Goal: Transaction & Acquisition: Purchase product/service

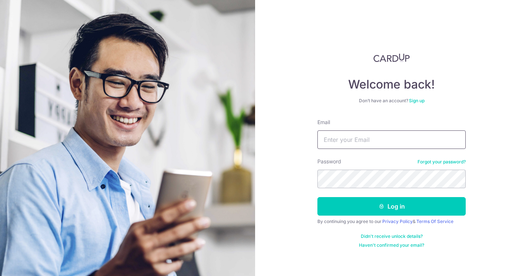
type input "[EMAIL_ADDRESS][DOMAIN_NAME]"
click at [391, 206] on button "Log in" at bounding box center [391, 206] width 148 height 19
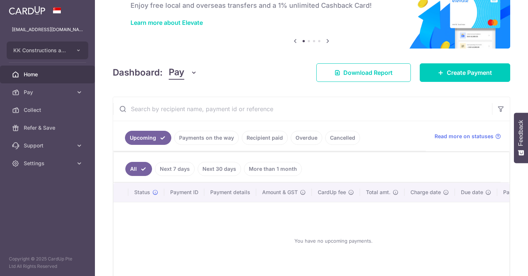
scroll to position [50, 0]
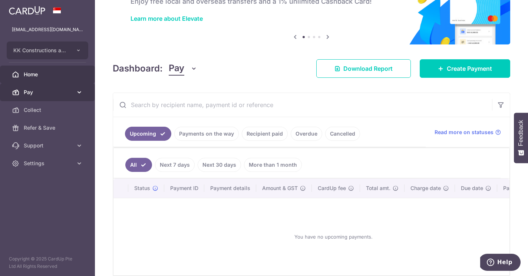
click at [43, 93] on span "Pay" at bounding box center [48, 92] width 49 height 7
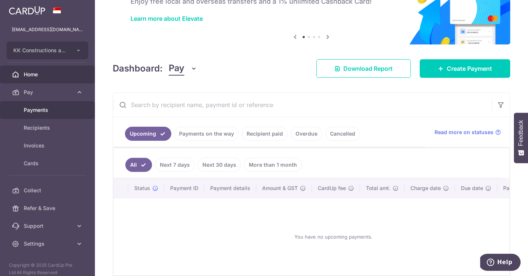
click at [40, 111] on span "Payments" at bounding box center [48, 109] width 49 height 7
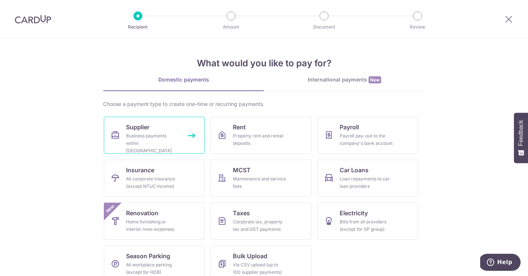
click at [149, 128] on span "Supplier" at bounding box center [137, 127] width 23 height 9
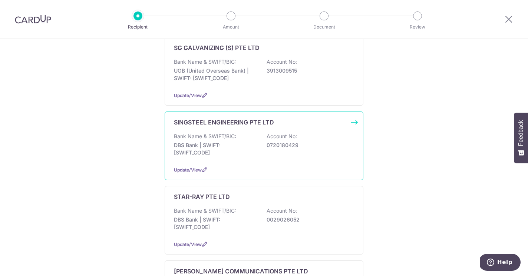
scroll to position [503, 0]
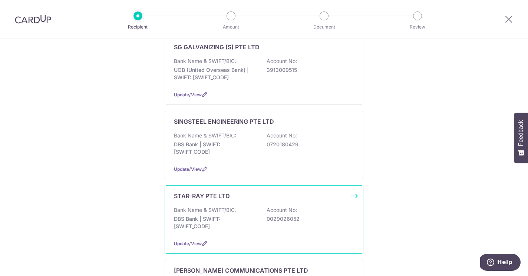
click at [324, 215] on p "0029026052" at bounding box center [307, 218] width 83 height 7
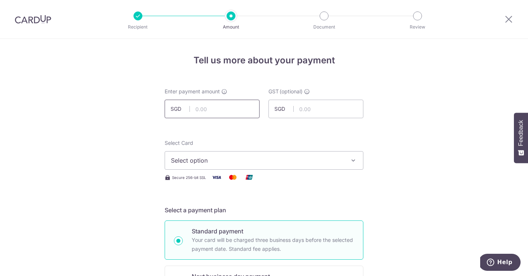
click at [230, 113] on input "text" at bounding box center [212, 109] width 95 height 19
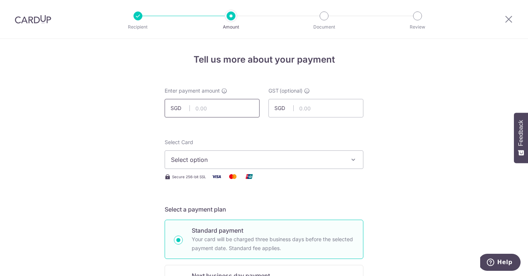
scroll to position [1, 0]
type input "2,670.50"
click at [198, 164] on button "Select option" at bounding box center [264, 159] width 199 height 19
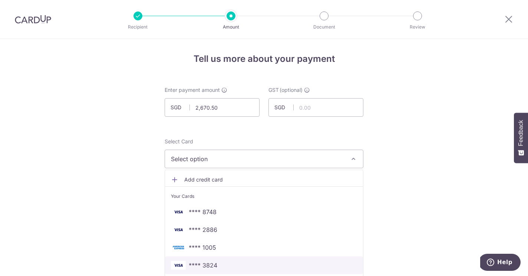
click at [245, 268] on span "**** 3824" at bounding box center [264, 265] width 186 height 9
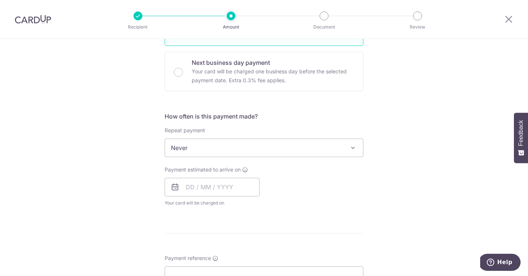
scroll to position [217, 0]
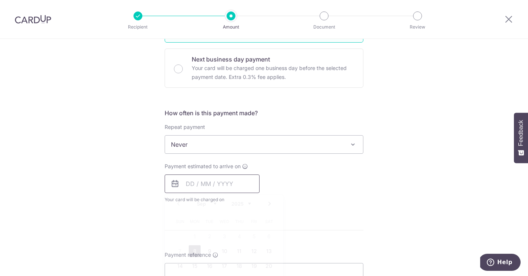
click at [238, 190] on input "text" at bounding box center [212, 184] width 95 height 19
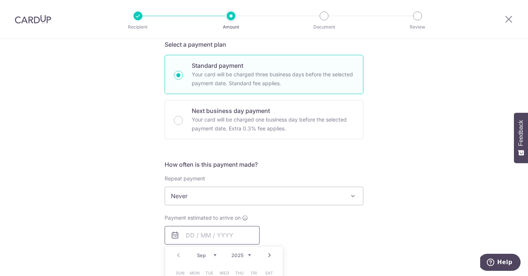
scroll to position [165, 0]
click at [179, 121] on input "Next business day payment Your card will be charged one business day before the…" at bounding box center [178, 120] width 9 height 9
radio input "true"
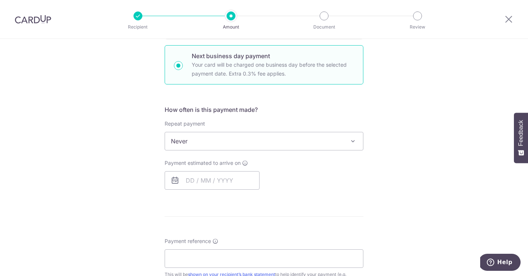
scroll to position [222, 0]
click at [228, 179] on input "text" at bounding box center [212, 179] width 95 height 19
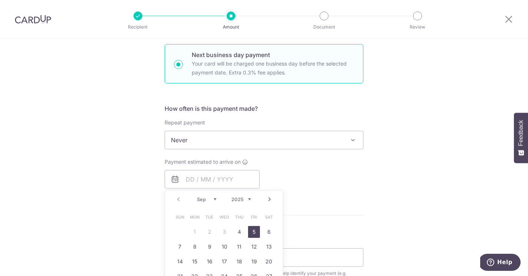
click at [253, 231] on link "5" at bounding box center [254, 232] width 12 height 12
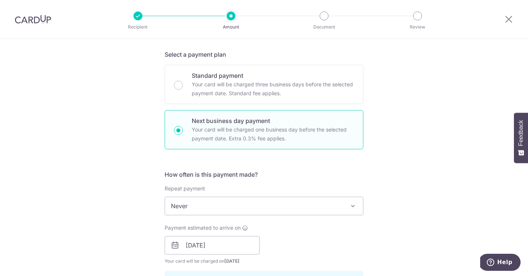
scroll to position [155, 0]
click at [246, 251] on input "05/09/2025" at bounding box center [212, 246] width 95 height 19
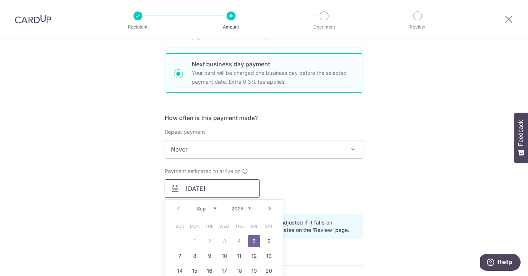
scroll to position [214, 0]
click at [193, 255] on link "8" at bounding box center [195, 255] width 12 height 12
type input "[DATE]"
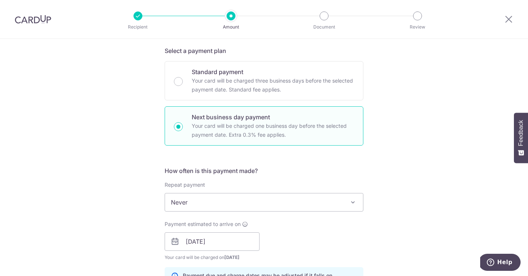
scroll to position [143, 0]
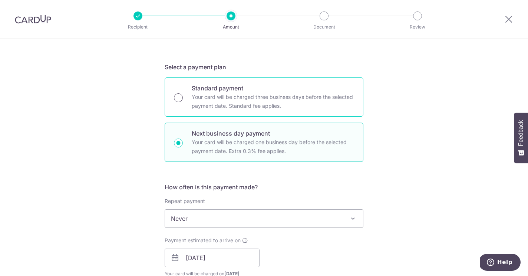
click at [182, 96] on input "Standard payment Your card will be charged three business days before the selec…" at bounding box center [178, 97] width 9 height 9
radio input "true"
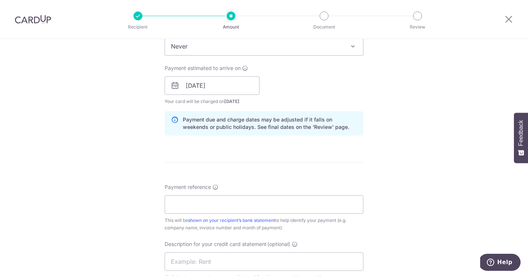
scroll to position [317, 0]
click at [254, 202] on input "Payment reference" at bounding box center [264, 203] width 199 height 19
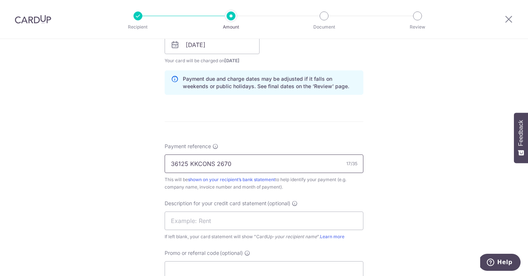
scroll to position [362, 0]
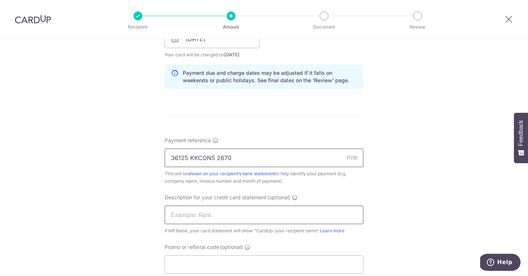
type input "36125 KKCONS 2670"
click at [218, 218] on input "text" at bounding box center [264, 215] width 199 height 19
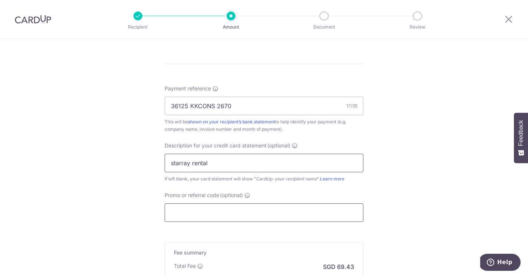
scroll to position [414, 0]
type input "starray rental"
click at [200, 217] on input "Promo or referral code (optional)" at bounding box center [264, 212] width 199 height 19
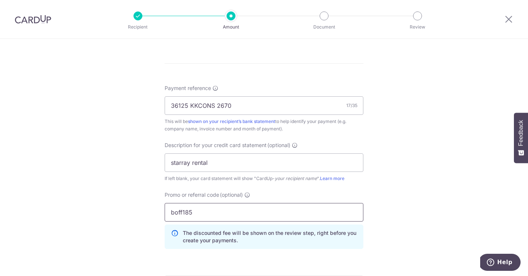
type input "boff185"
click at [137, 227] on div "Tell us more about your payment Enter payment amount SGD 2,670.50 2670.50 GST (…" at bounding box center [264, 17] width 528 height 784
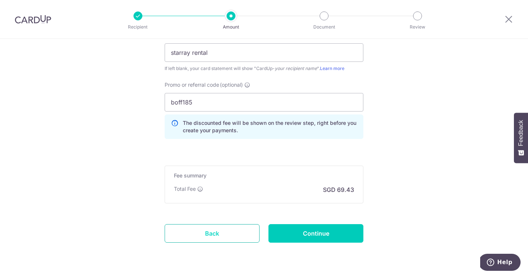
scroll to position [533, 0]
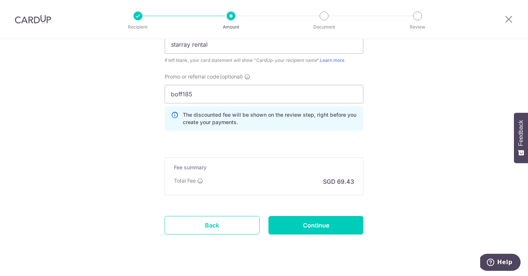
click at [304, 223] on input "Continue" at bounding box center [315, 225] width 95 height 19
type input "Create Schedule"
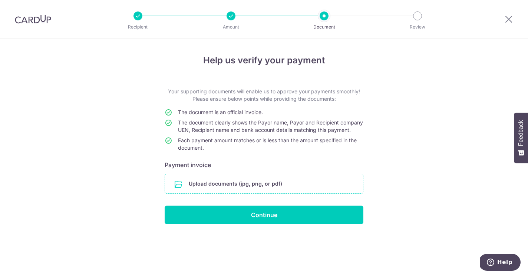
click at [242, 188] on input "file" at bounding box center [264, 183] width 198 height 19
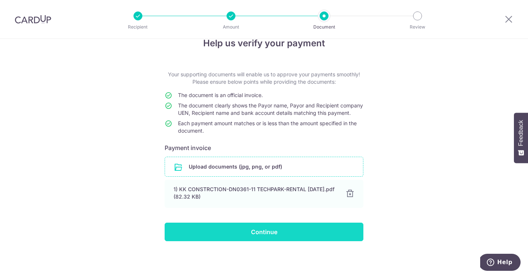
scroll to position [24, 0]
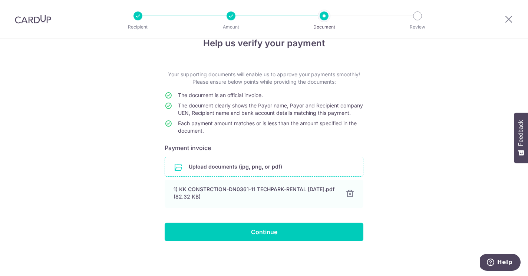
click at [268, 236] on input "Continue" at bounding box center [264, 232] width 199 height 19
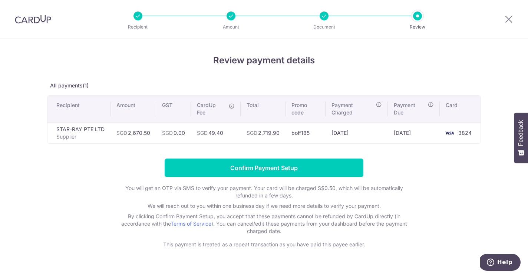
click at [277, 172] on input "Confirm Payment Setup" at bounding box center [264, 168] width 199 height 19
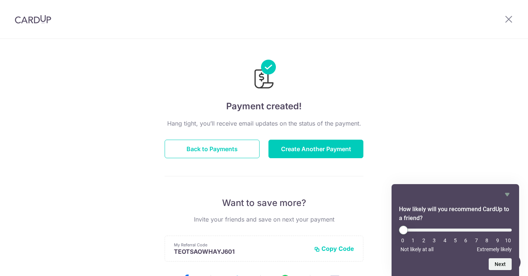
scroll to position [34, 0]
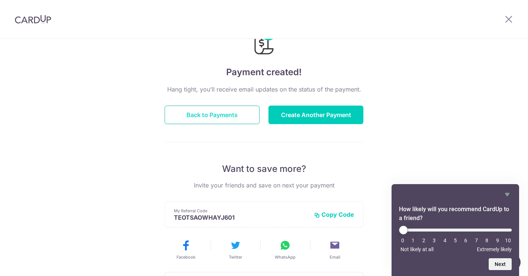
click at [221, 110] on button "Back to Payments" at bounding box center [212, 115] width 95 height 19
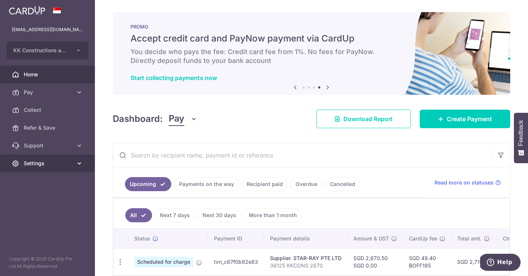
click at [75, 163] on link "Settings" at bounding box center [47, 164] width 95 height 18
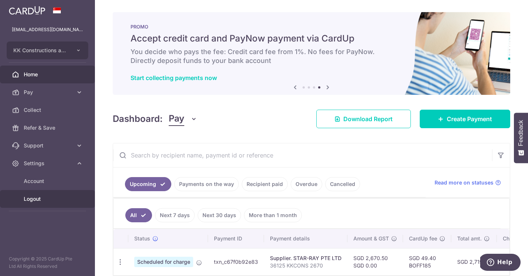
click at [39, 199] on span "Logout" at bounding box center [48, 198] width 49 height 7
